Goal: Transaction & Acquisition: Purchase product/service

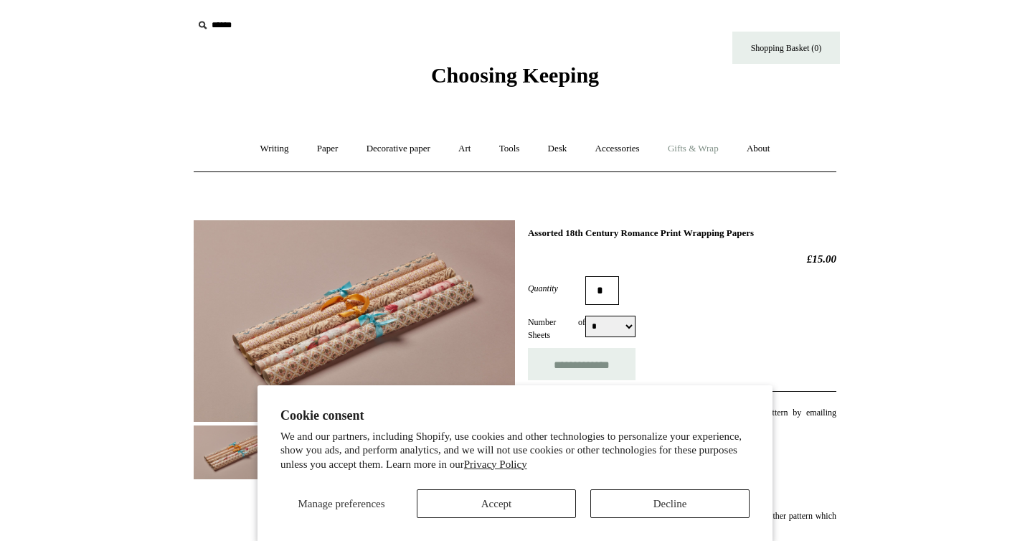
click at [700, 149] on link "Gifts & Wrap +" at bounding box center [693, 149] width 77 height 38
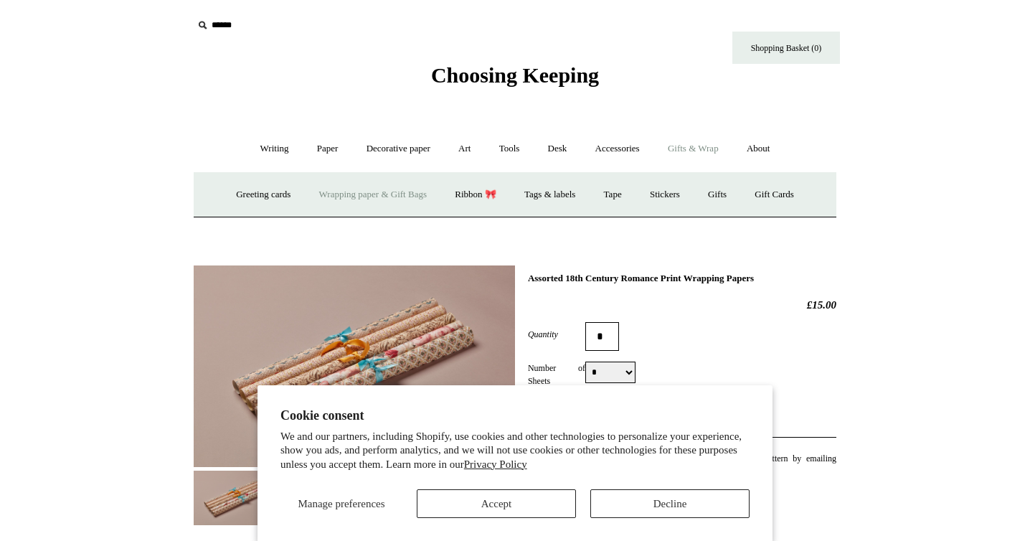
click at [333, 191] on link "Wrapping paper & Gift Bags" at bounding box center [372, 195] width 133 height 38
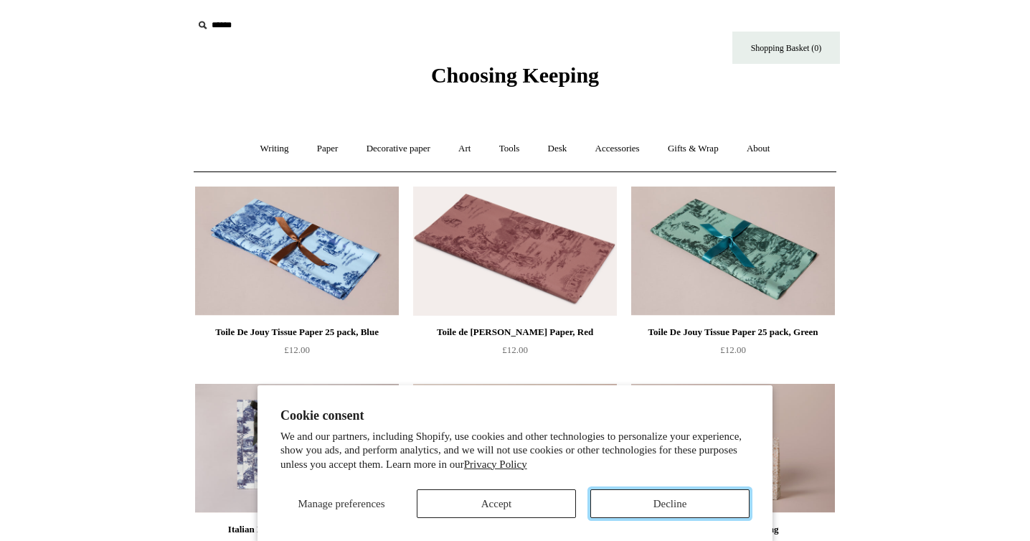
click at [632, 510] on button "Decline" at bounding box center [669, 503] width 159 height 29
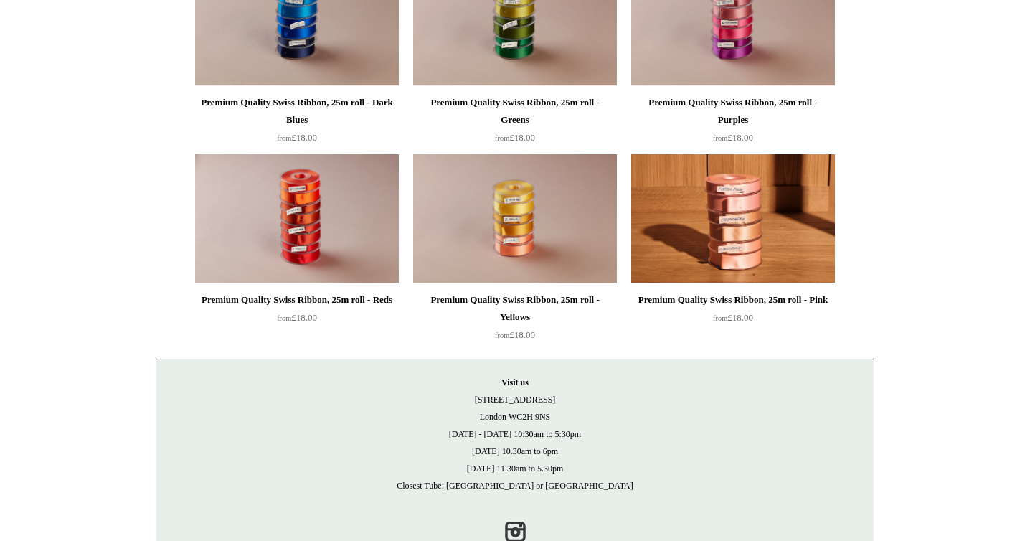
scroll to position [1612, 0]
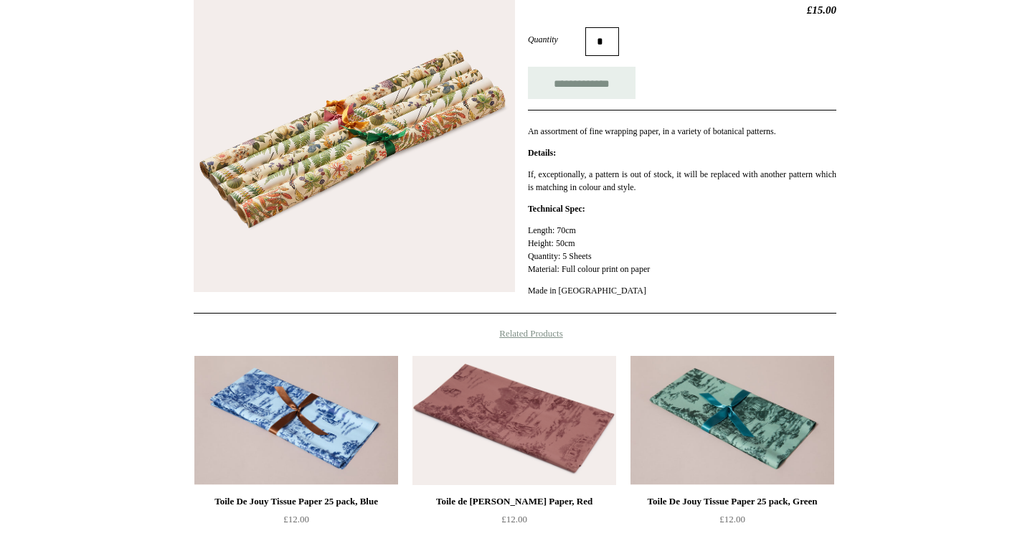
scroll to position [244, 0]
